Goal: Find specific fact: Find specific fact

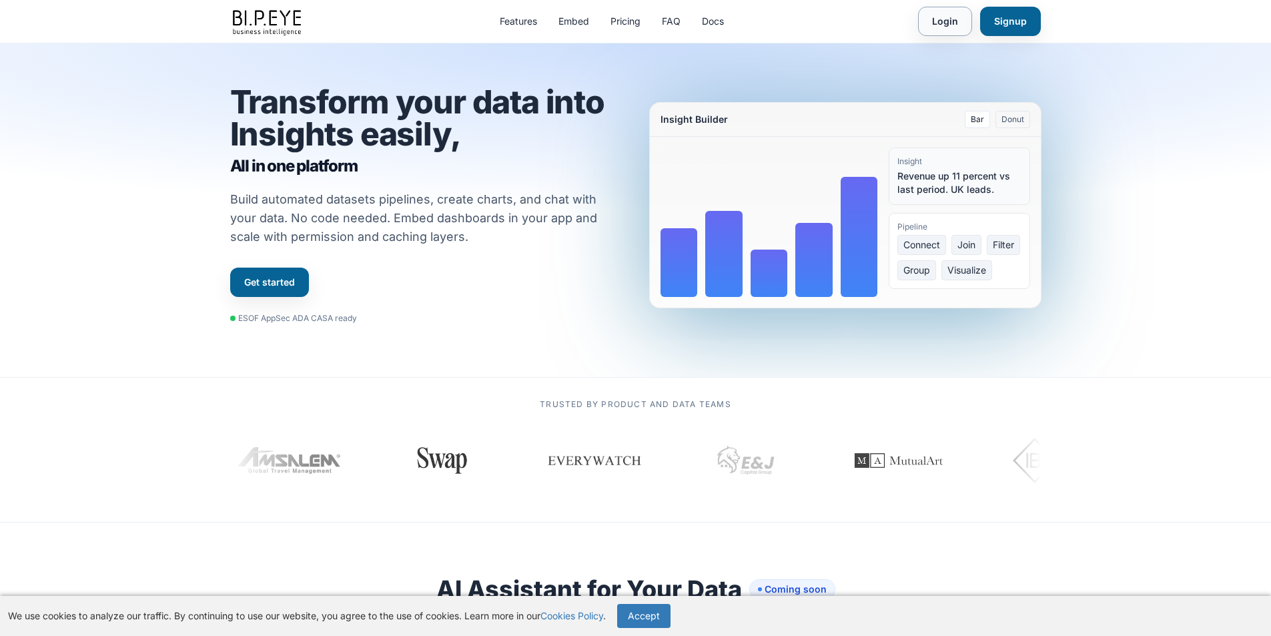
click at [948, 21] on link "Login" at bounding box center [945, 21] width 54 height 29
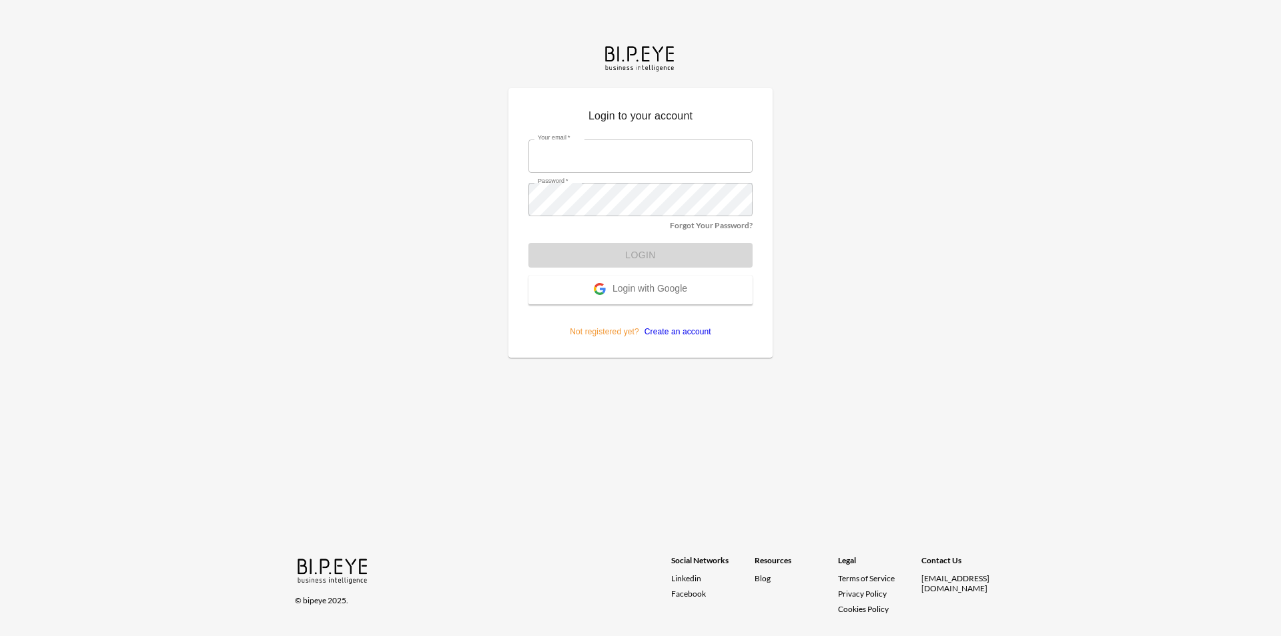
type input "dor_S@ibi.co.il"
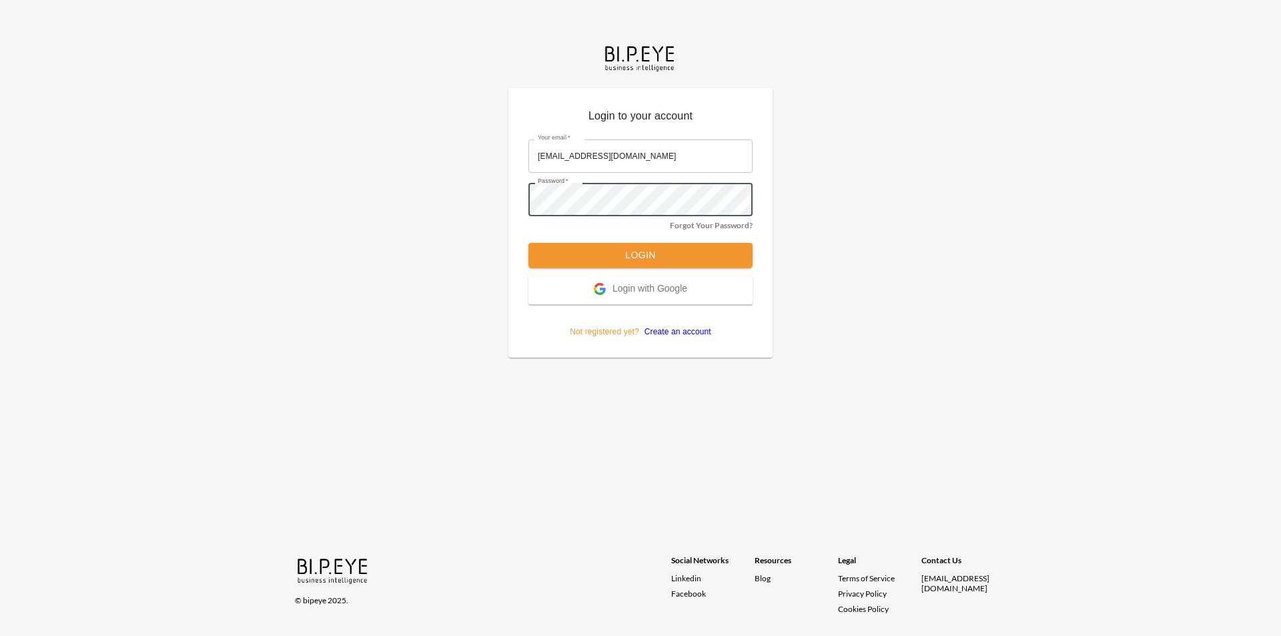
click at [545, 255] on button "Login" at bounding box center [641, 255] width 224 height 25
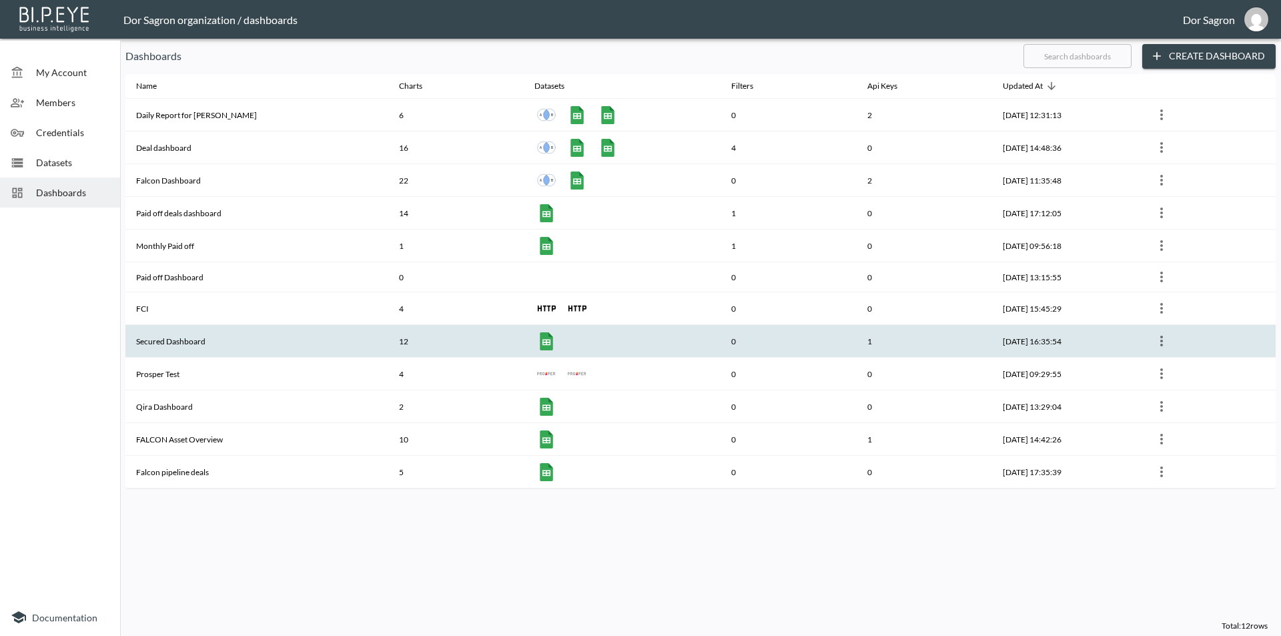
click at [195, 344] on th "Secured Dashboard" at bounding box center [256, 341] width 263 height 33
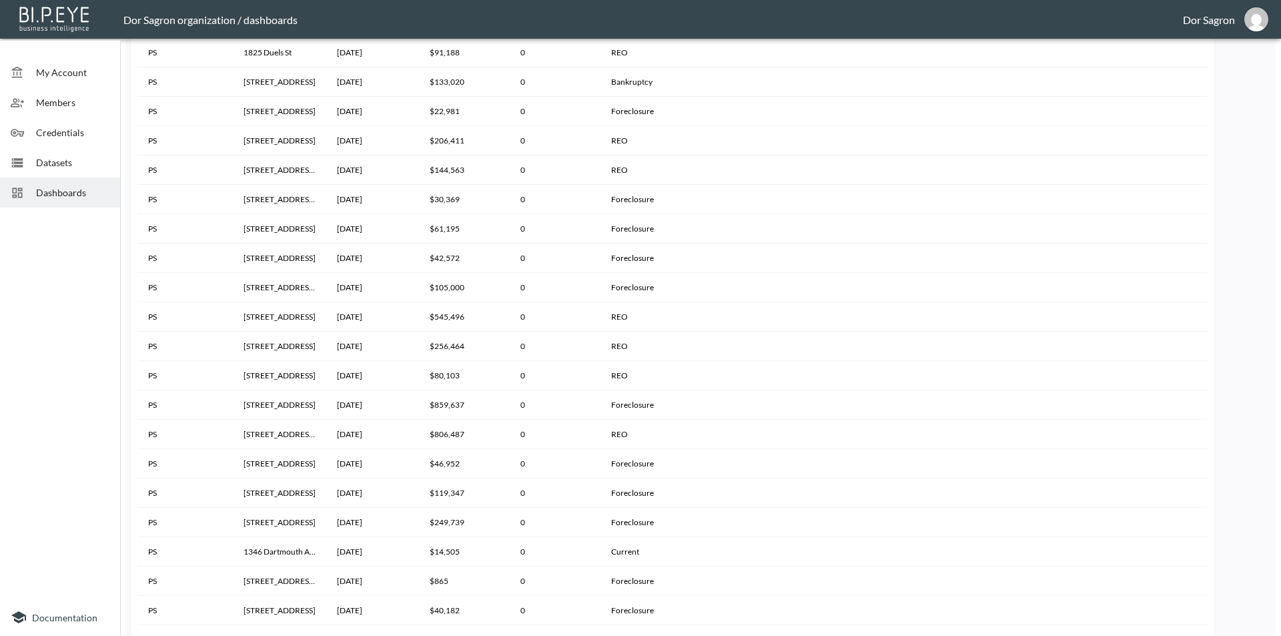
scroll to position [2536, 0]
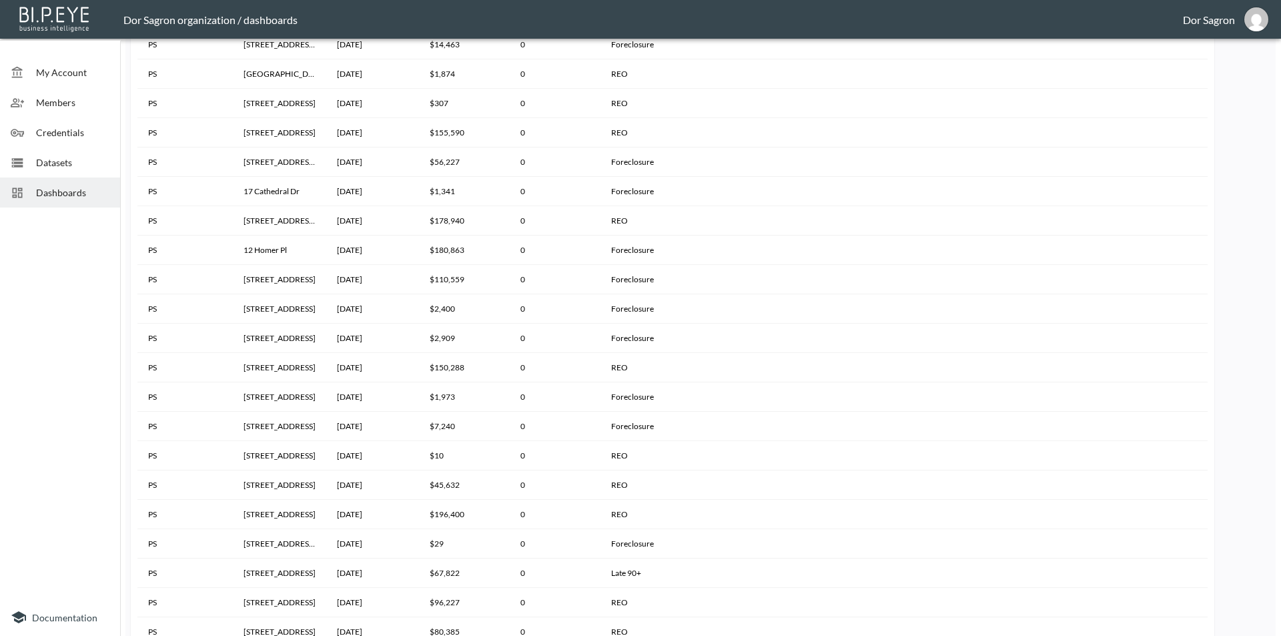
click at [96, 302] on div at bounding box center [60, 406] width 120 height 386
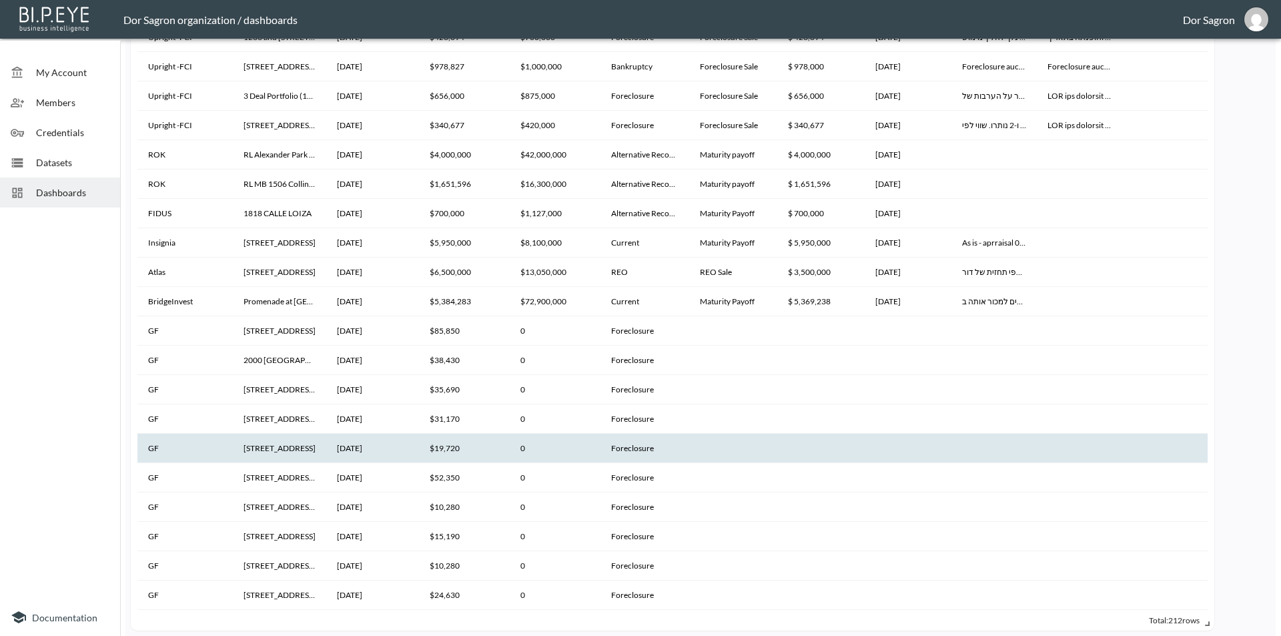
scroll to position [1531, 0]
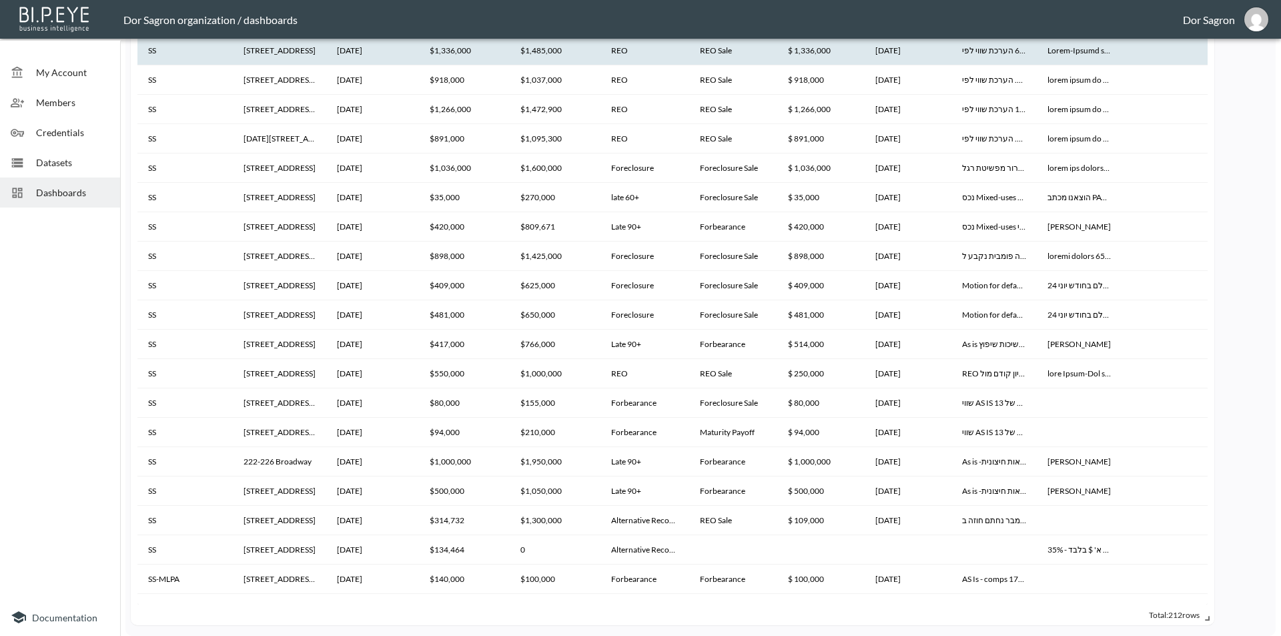
scroll to position [1117, 0]
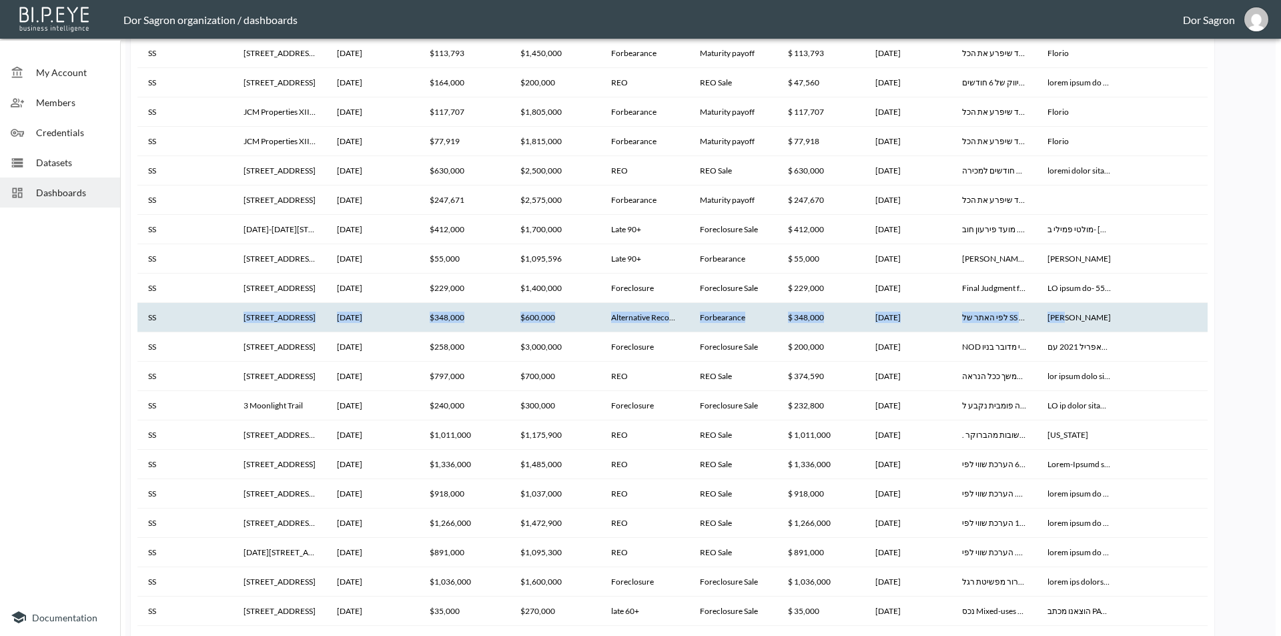
drag, startPoint x: 202, startPoint y: 317, endPoint x: 1112, endPoint y: 316, distance: 910.3
click at [1112, 316] on tr "SS [STREET_ADDRESS] [DATE] $348,000 $600,000 Alternative Recoveries Forbearance…" at bounding box center [672, 317] width 1070 height 29
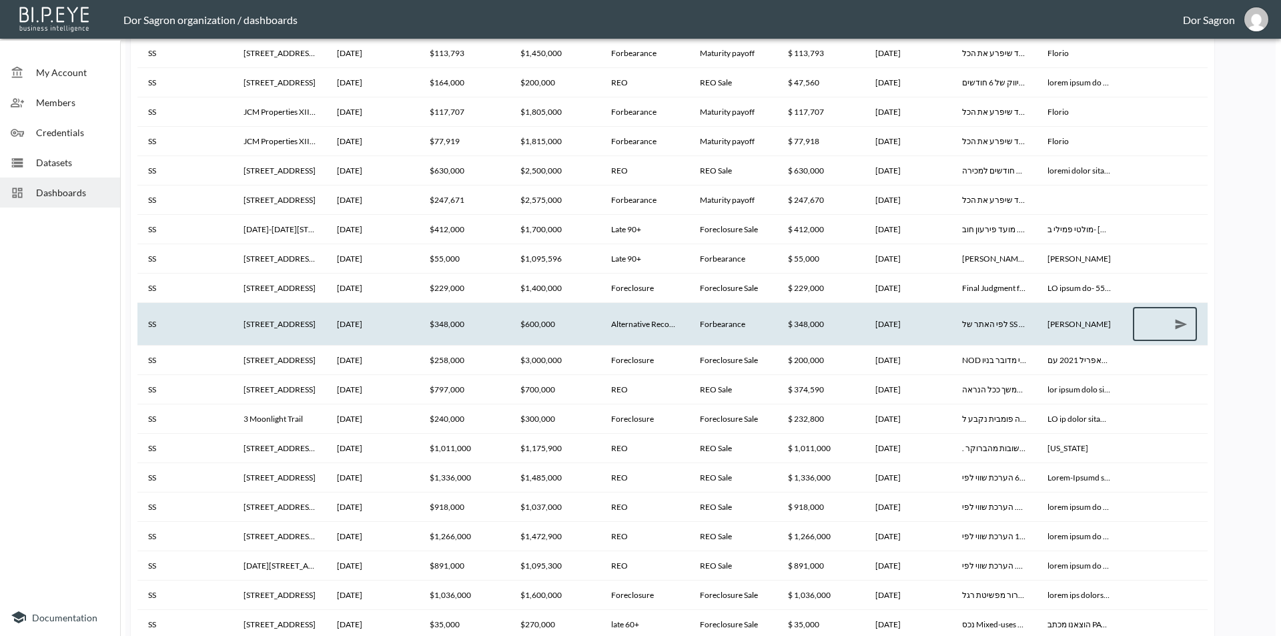
click at [990, 328] on th "לפי האתר של SS הפרויקט הסתיים, אולם דוח מפקח אחרון הוא כאשר הפרויקט עמד על 84%.…" at bounding box center [995, 324] width 86 height 42
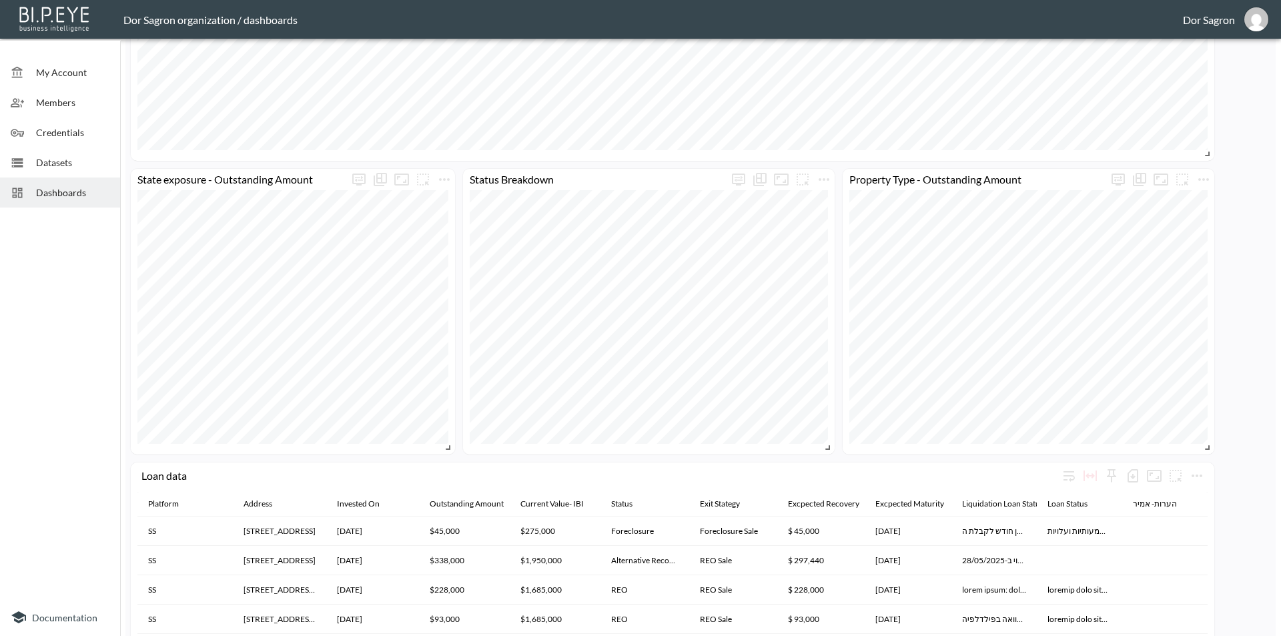
scroll to position [749, 0]
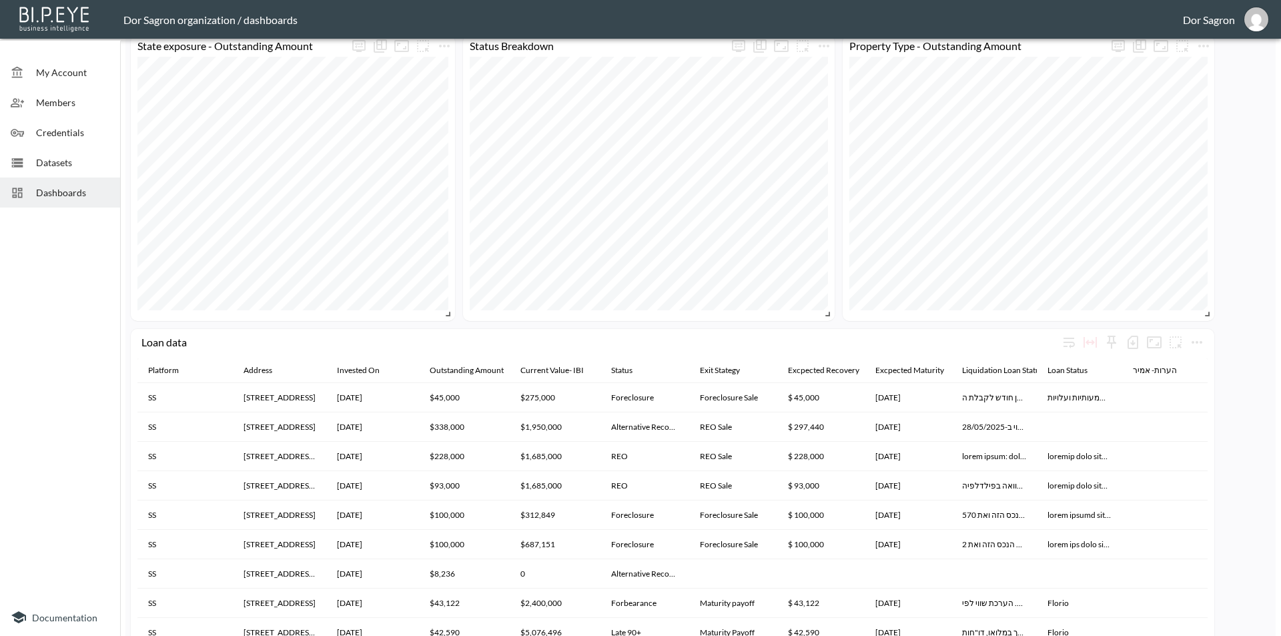
click at [67, 364] on div at bounding box center [60, 406] width 120 height 386
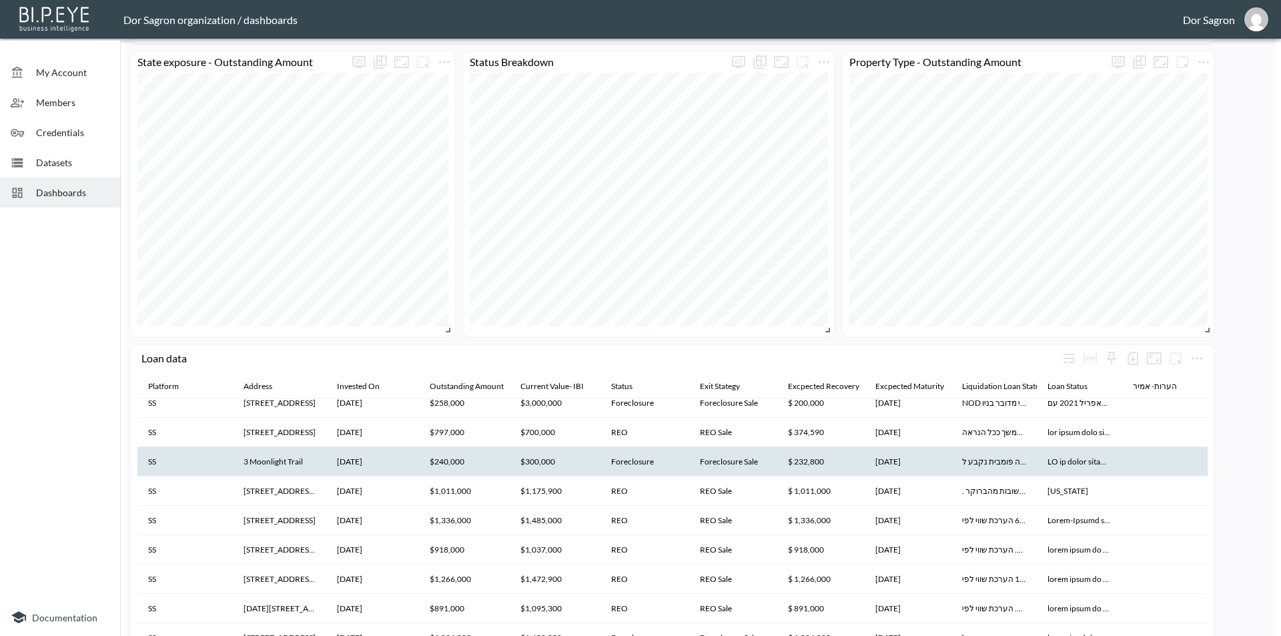
scroll to position [733, 0]
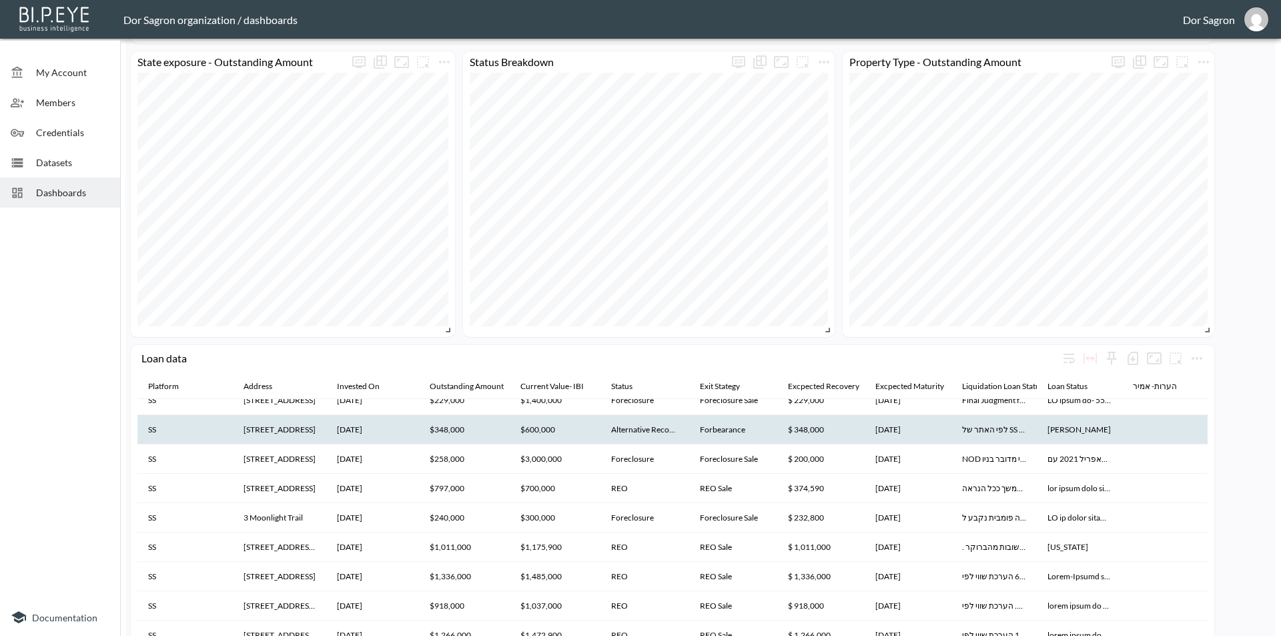
click at [294, 436] on th "[STREET_ADDRESS]" at bounding box center [280, 429] width 94 height 29
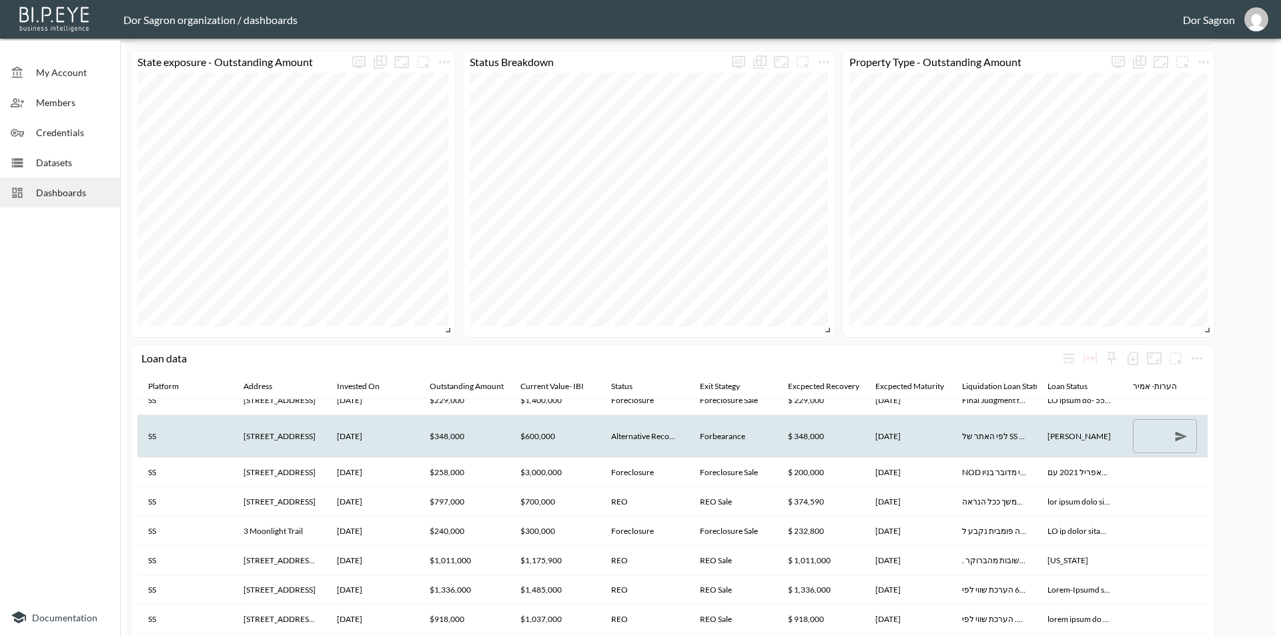
click at [293, 434] on th "[STREET_ADDRESS]" at bounding box center [280, 436] width 94 height 42
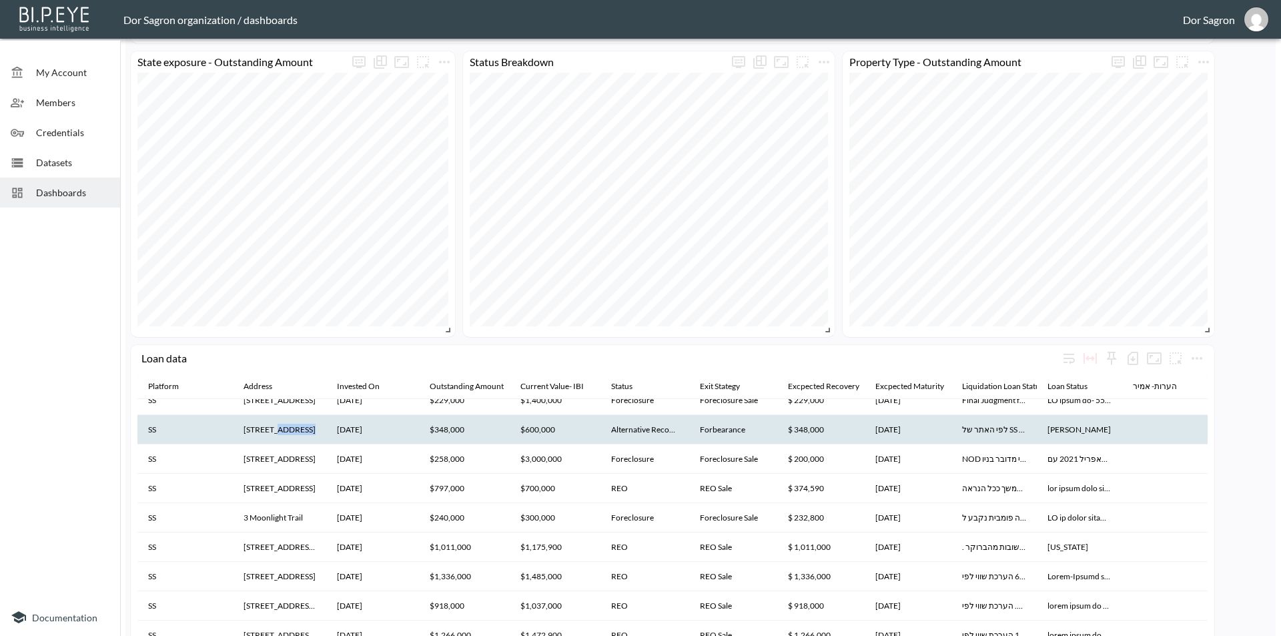
click at [293, 434] on th "[STREET_ADDRESS]" at bounding box center [280, 429] width 94 height 29
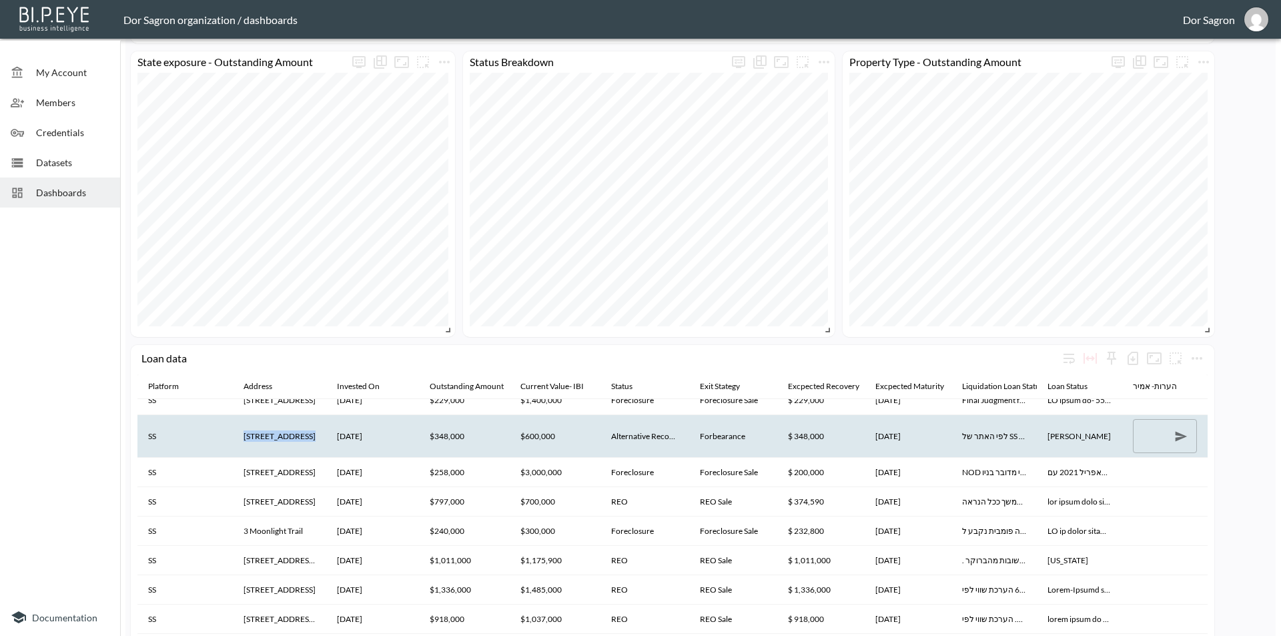
click at [293, 434] on th "[STREET_ADDRESS]" at bounding box center [280, 436] width 94 height 42
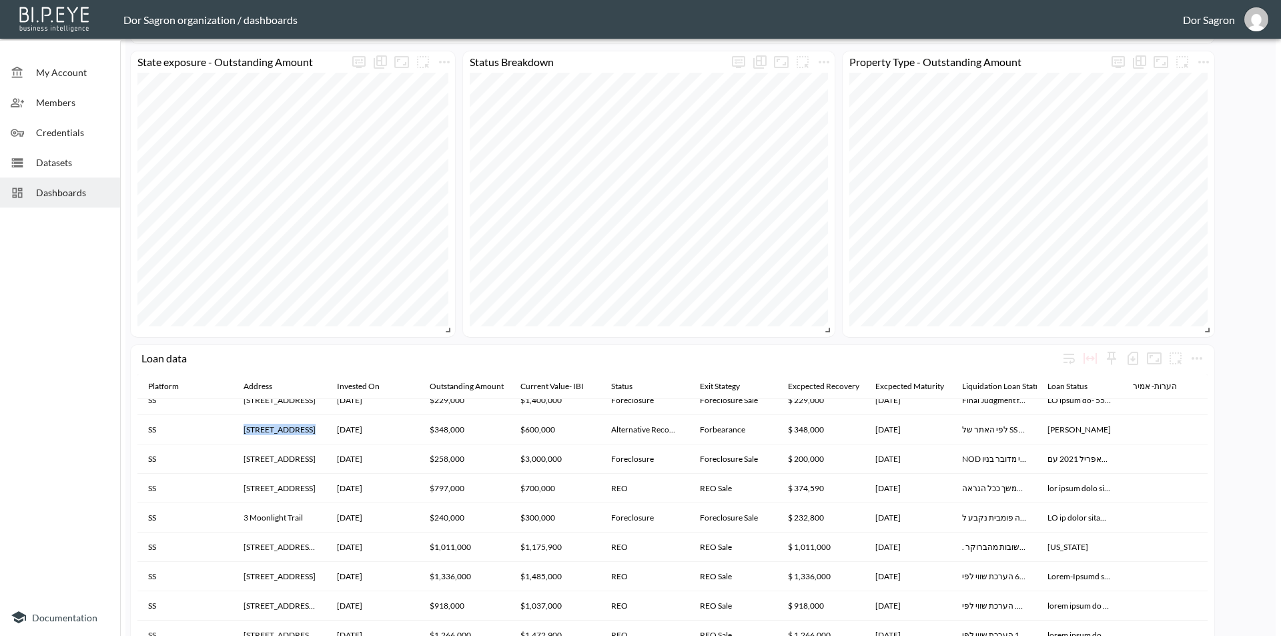
copy th "[STREET_ADDRESS]"
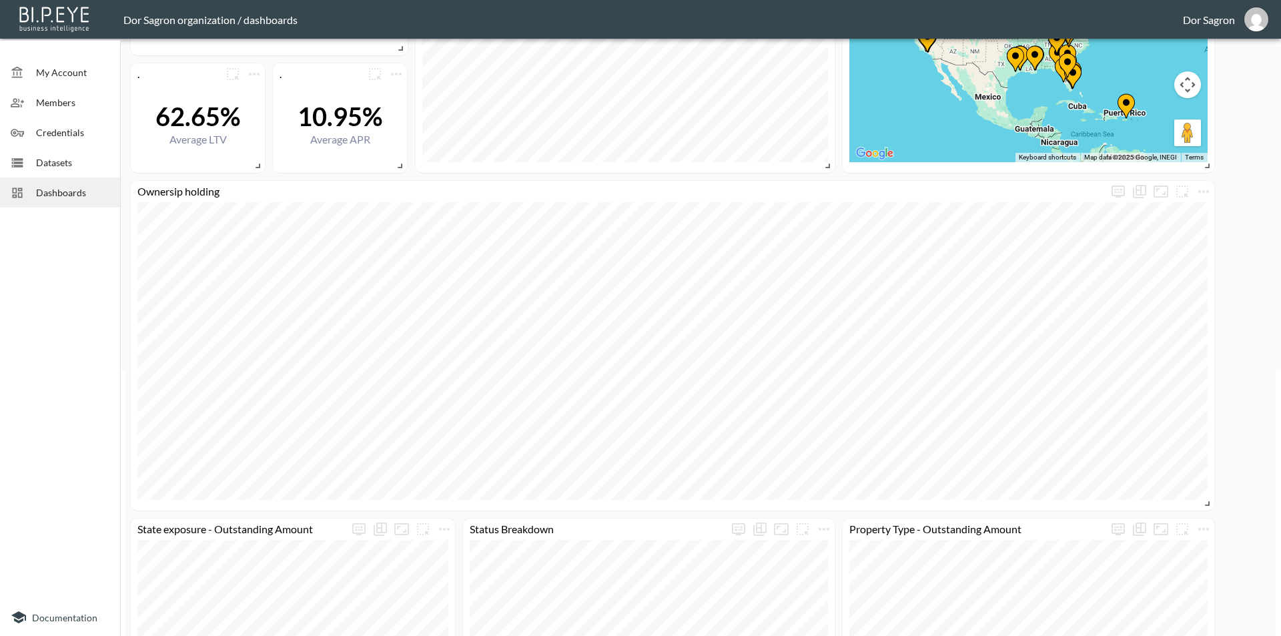
scroll to position [0, 0]
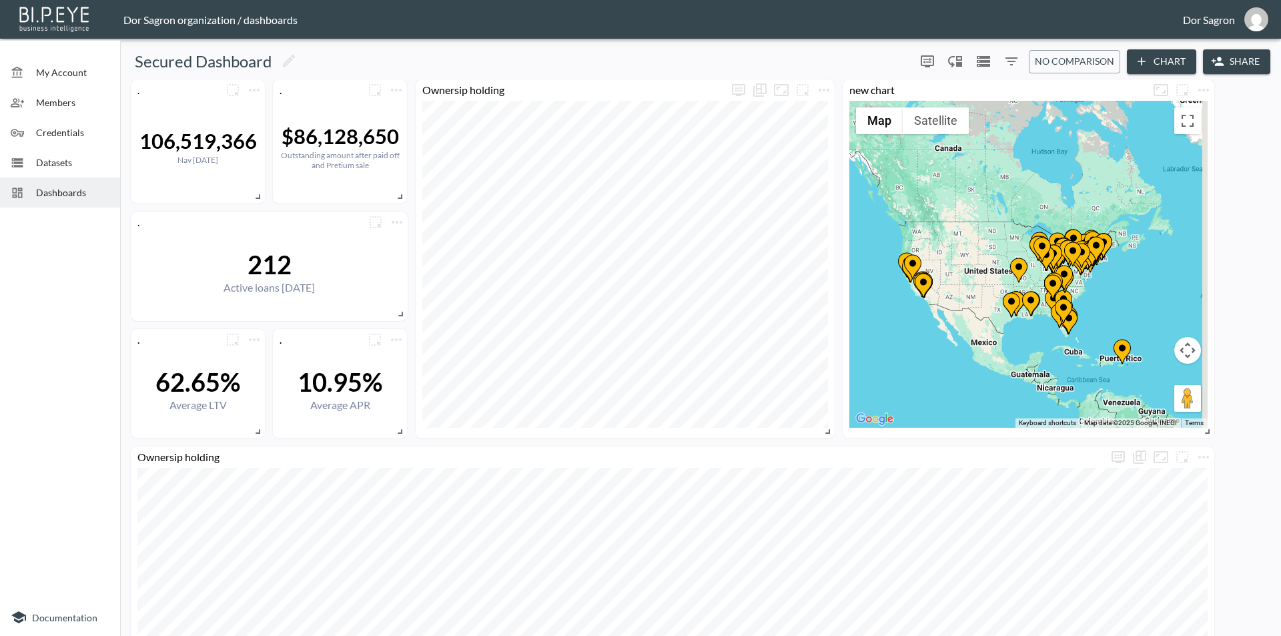
drag, startPoint x: 1074, startPoint y: 312, endPoint x: 987, endPoint y: 274, distance: 94.7
click at [987, 274] on div "To activate drag with keyboard, press Alt + Enter. Once in keyboard drag state,…" at bounding box center [1029, 264] width 358 height 327
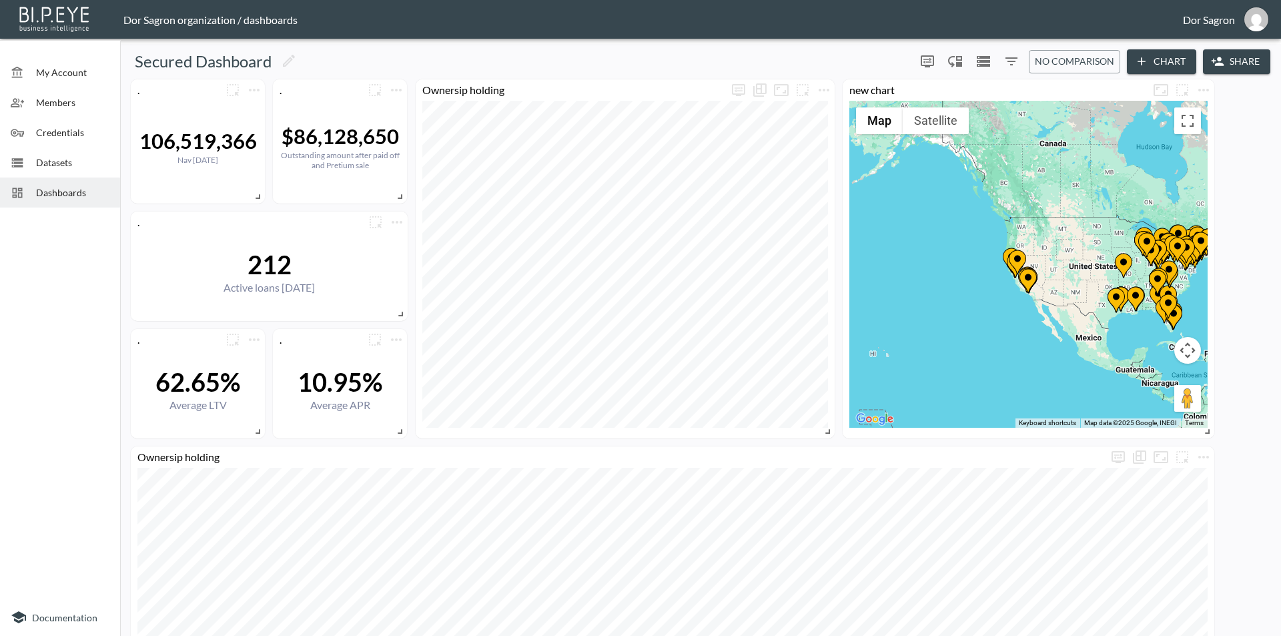
click at [53, 151] on div "Datasets" at bounding box center [60, 162] width 120 height 30
click at [52, 163] on span "Datasets" at bounding box center [72, 163] width 73 height 14
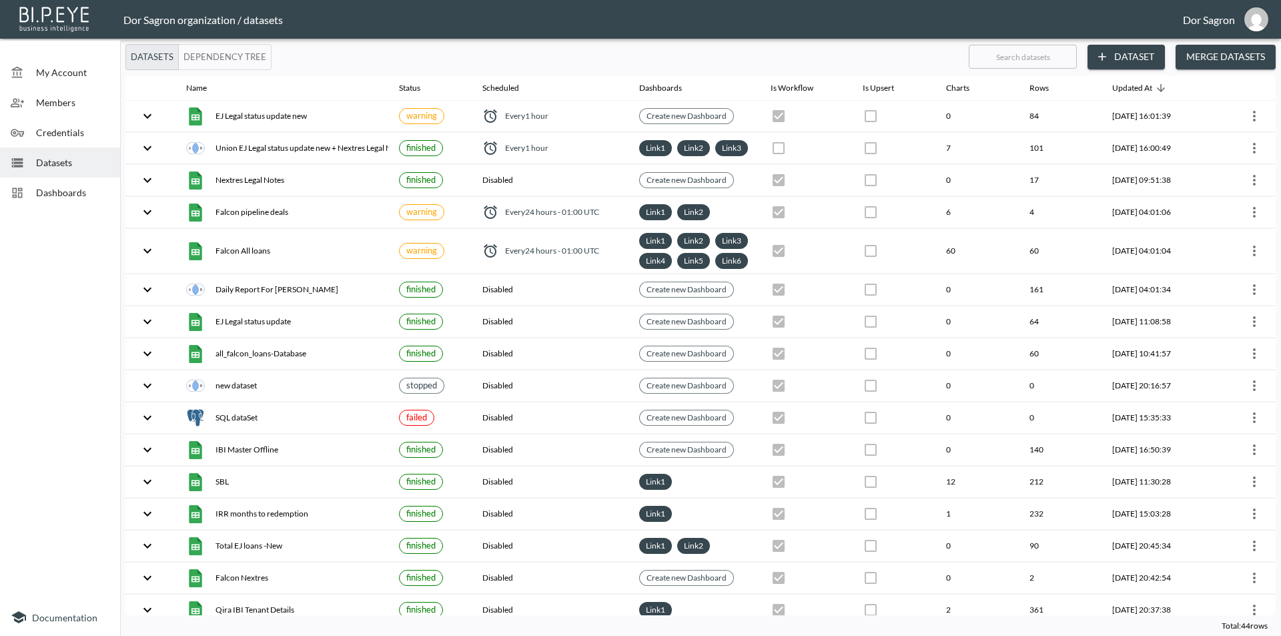
click at [47, 180] on div "Dashboards" at bounding box center [60, 193] width 120 height 30
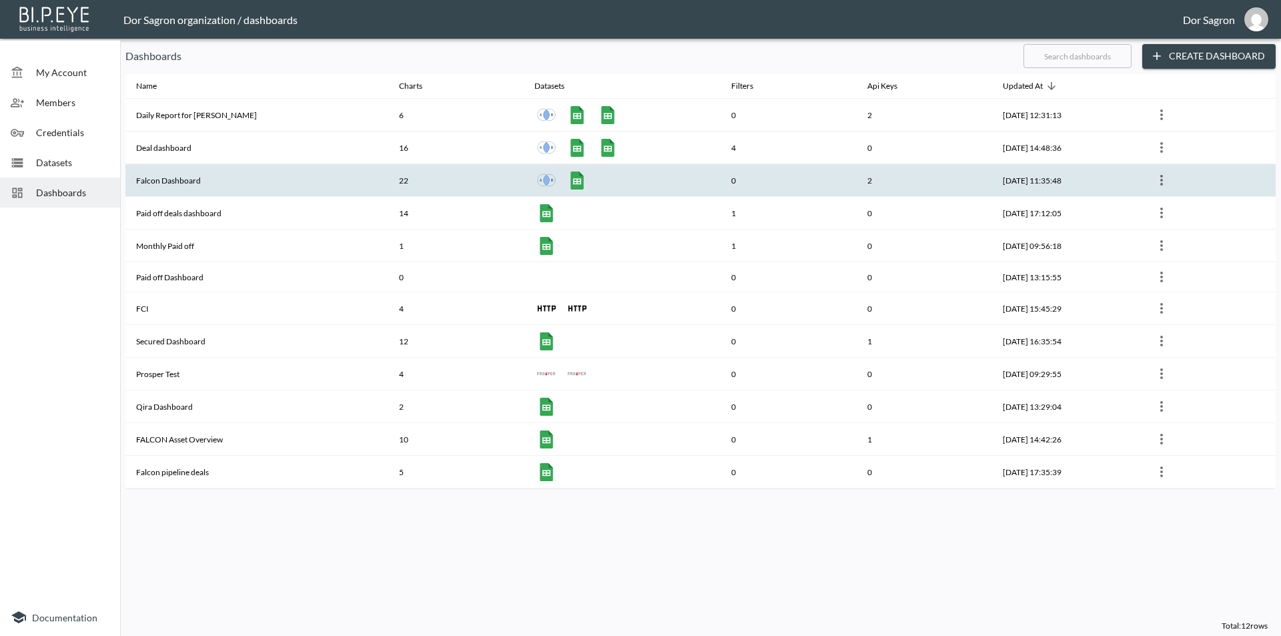
click at [209, 172] on th "Falcon Dashboard" at bounding box center [256, 180] width 263 height 33
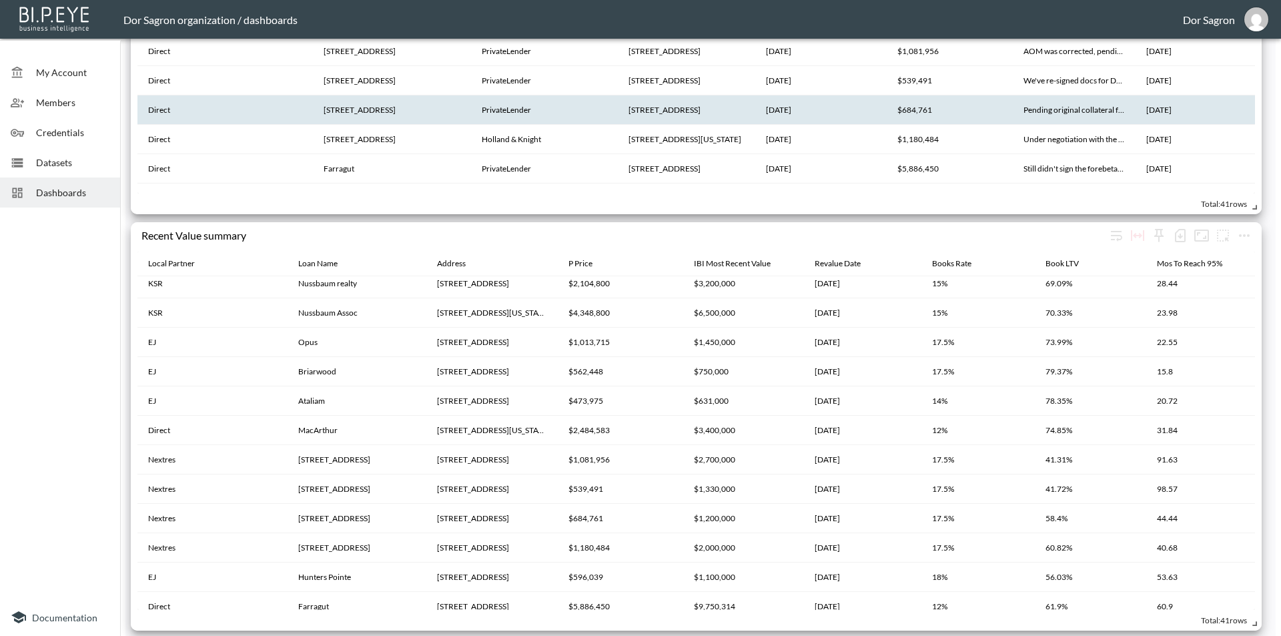
scroll to position [2916, 0]
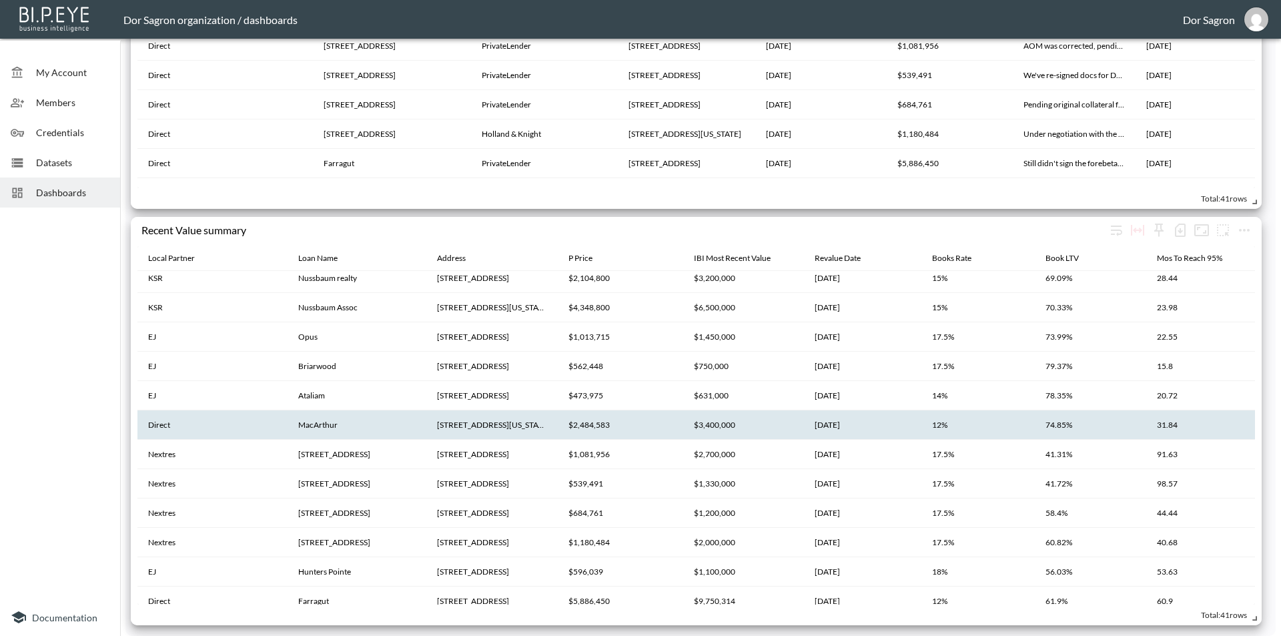
click at [444, 428] on th "[STREET_ADDRESS][US_STATE]" at bounding box center [491, 424] width 131 height 29
copy th "[STREET_ADDRESS][US_STATE]"
